Goal: Navigation & Orientation: Find specific page/section

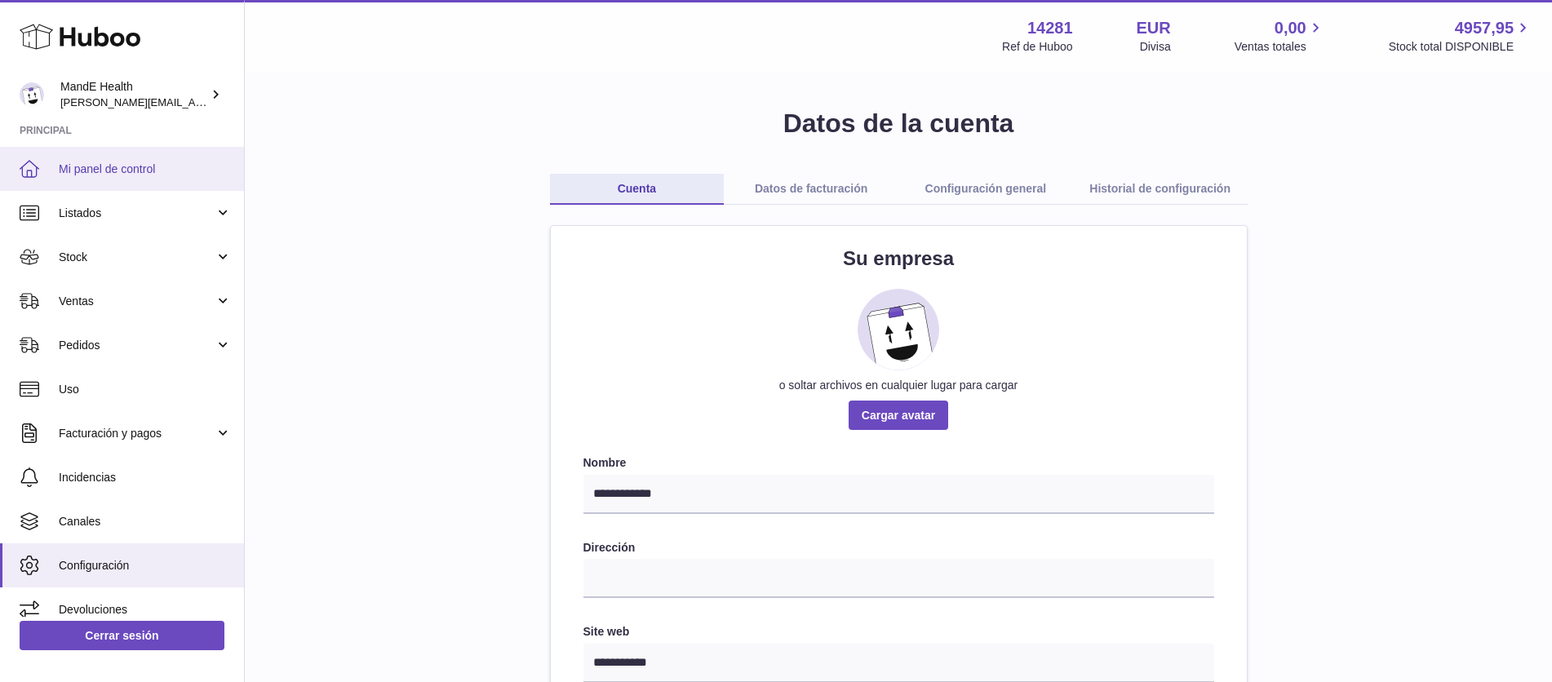
click at [99, 163] on span "Mi panel de control" at bounding box center [145, 170] width 173 height 16
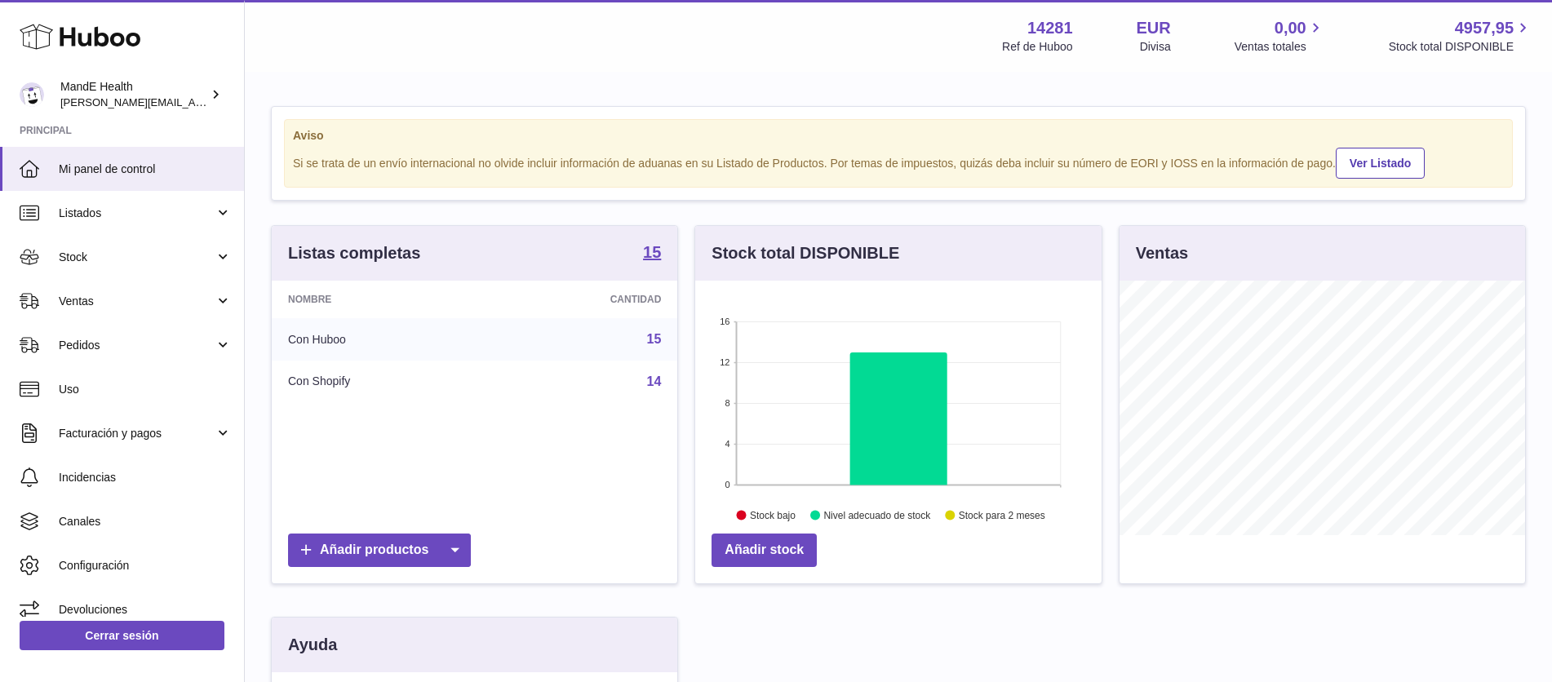
scroll to position [255, 406]
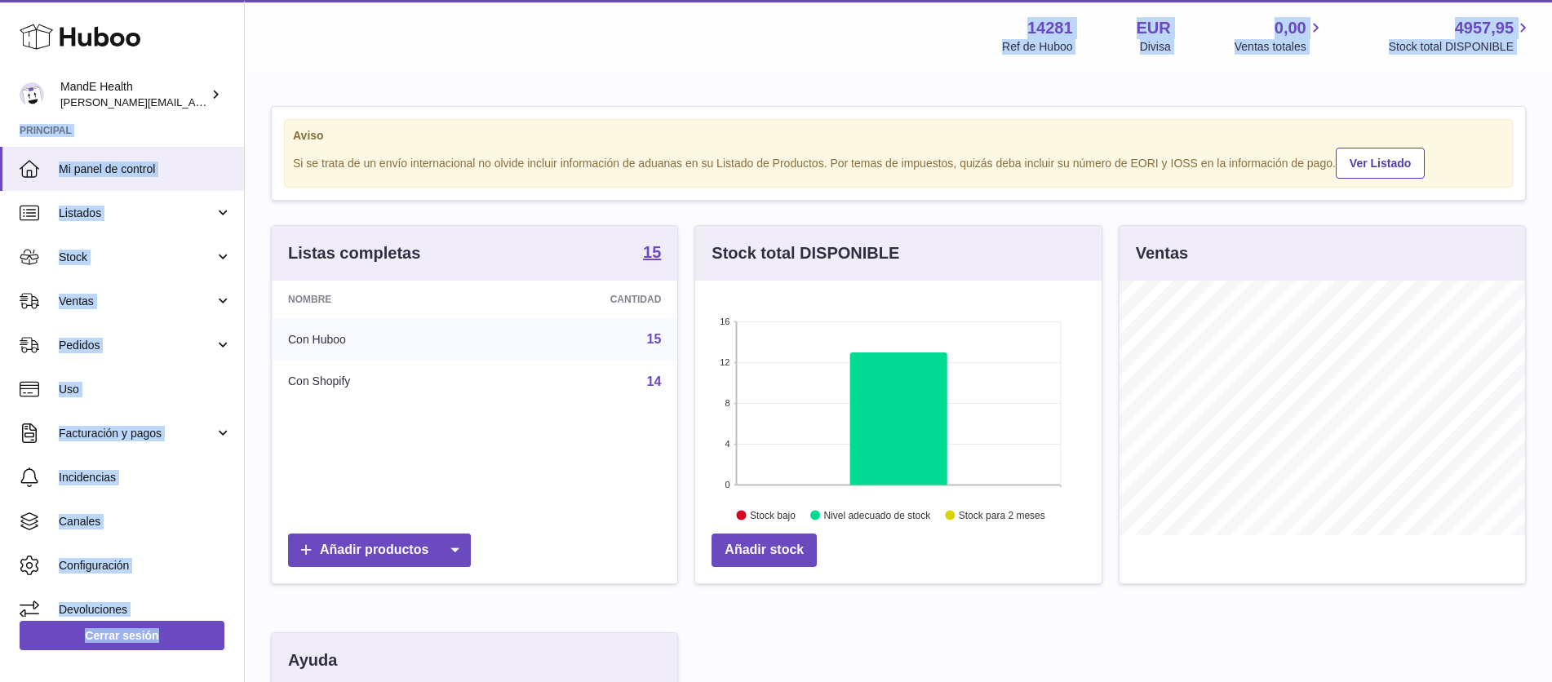
drag, startPoint x: 21, startPoint y: 124, endPoint x: -8, endPoint y: 117, distance: 30.3
click at [0, 117] on html ".st0{fill:#141414;}" at bounding box center [776, 341] width 1552 height 682
click at [798, 42] on div "Menú Huboo 14281 Ref de Huboo EUR Divisa 0,00 Ventas totales 4957,95 Stock tota…" at bounding box center [898, 36] width 1268 height 38
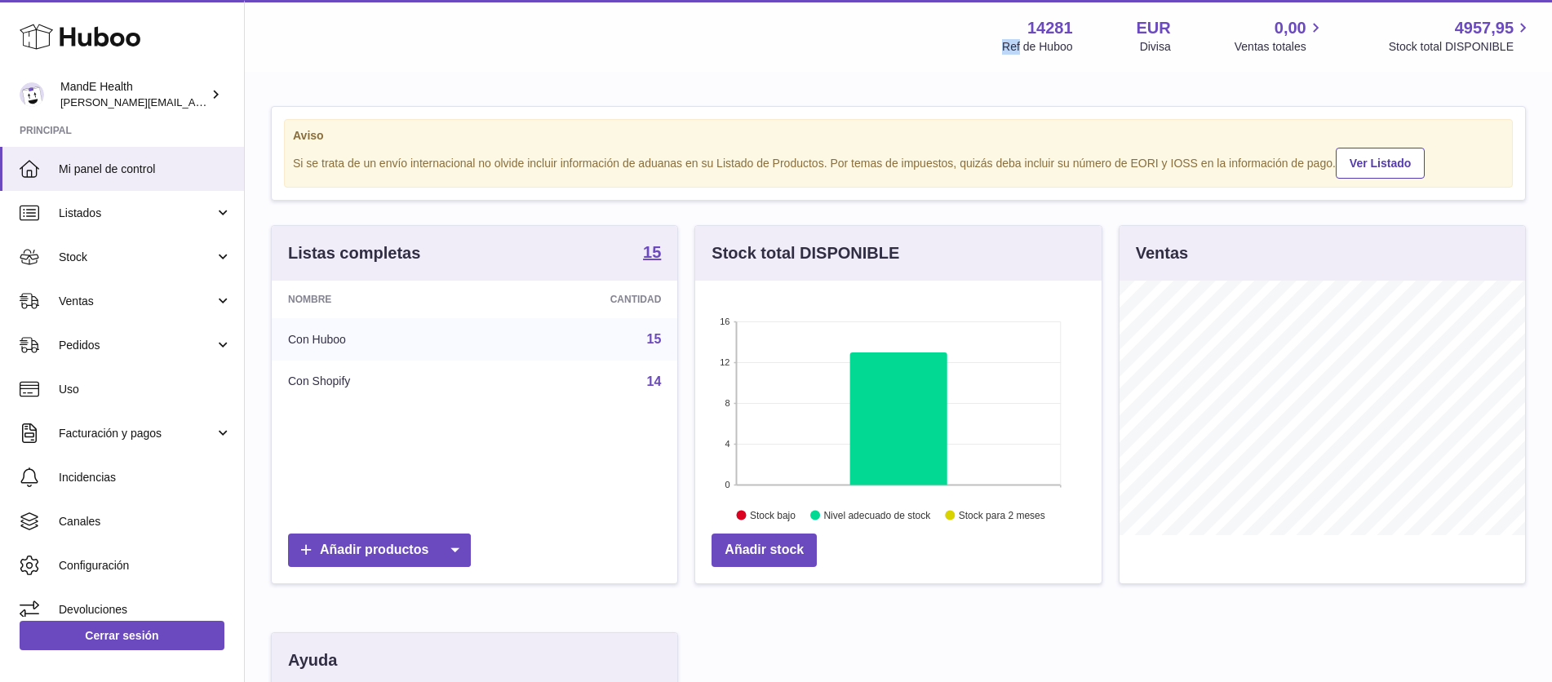
click at [798, 42] on div "Menú Huboo 14281 Ref de Huboo EUR Divisa 0,00 Ventas totales 4957,95 Stock tota…" at bounding box center [898, 36] width 1268 height 38
click at [917, 40] on div "Menú Huboo 14281 Ref de Huboo EUR Divisa 0,00 Ventas totales 4957,95 Stock tota…" at bounding box center [898, 36] width 1268 height 38
click at [1053, 59] on div "Menú Huboo 14281 Ref de Huboo EUR Divisa 0,00 Ventas totales 4957,95 Stock tota…" at bounding box center [898, 36] width 1307 height 72
